Goal: Task Accomplishment & Management: Manage account settings

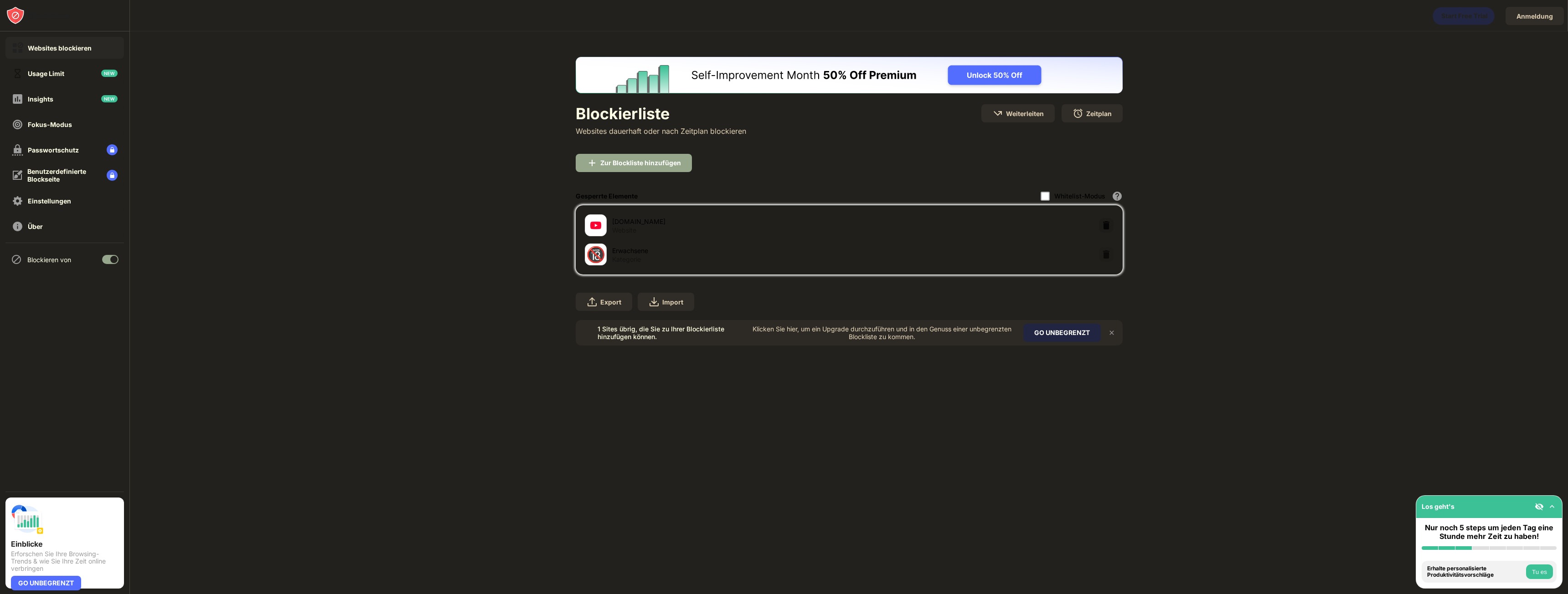
click at [1103, 224] on img at bounding box center [1105, 225] width 9 height 9
